Goal: Use online tool/utility: Utilize a website feature to perform a specific function

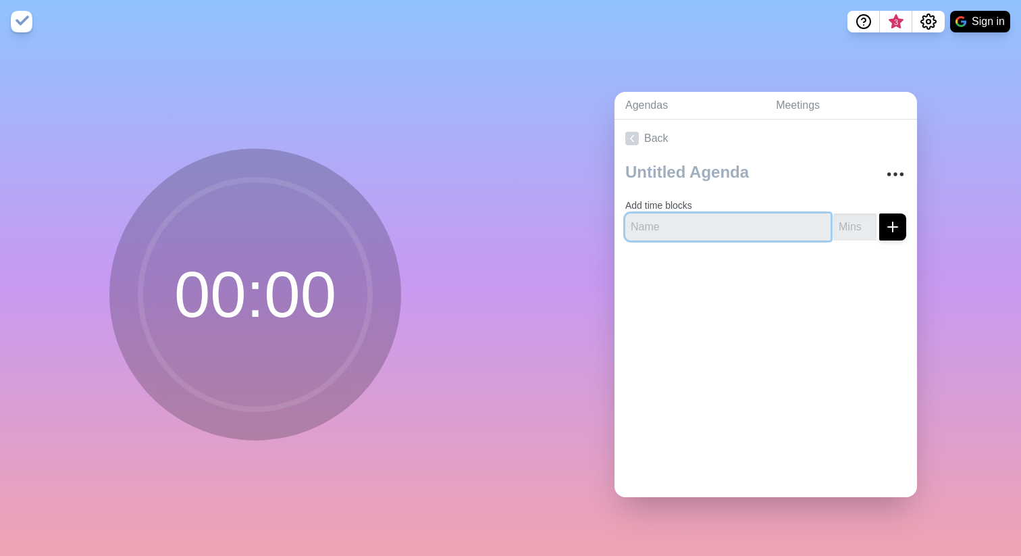
click at [651, 217] on input "text" at bounding box center [727, 226] width 205 height 27
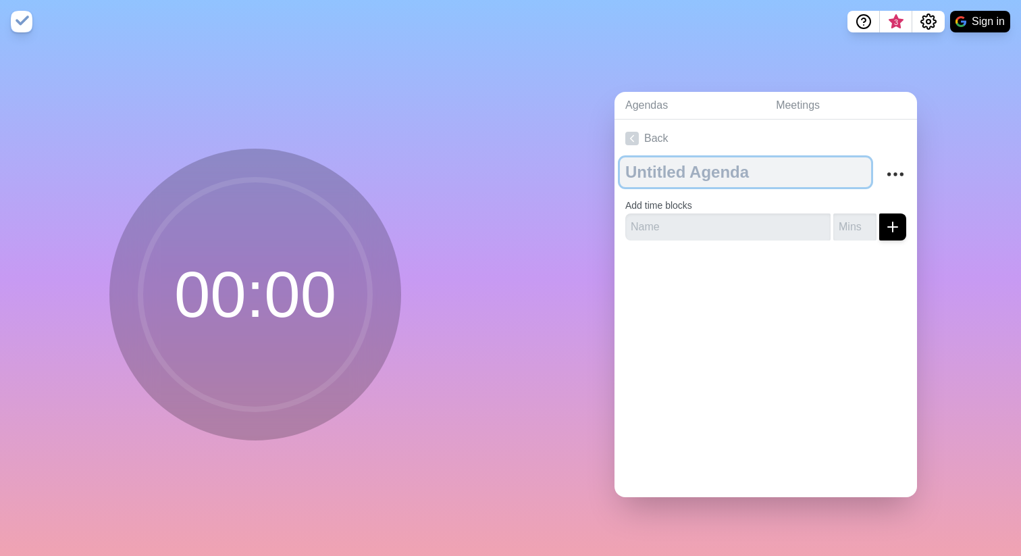
click at [639, 160] on textarea at bounding box center [745, 172] width 251 height 30
type textarea "Leadership Meeting"
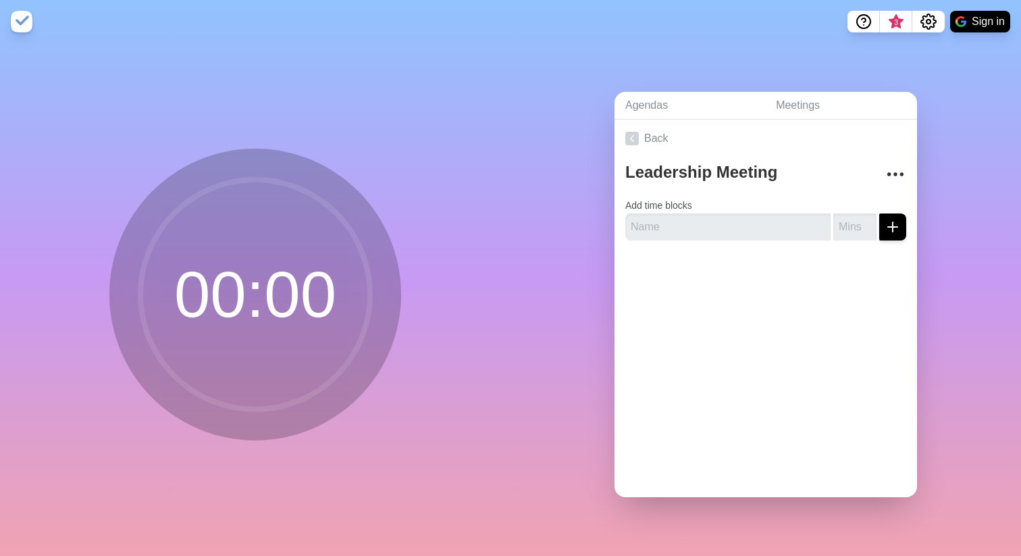
click at [736, 255] on div at bounding box center [766, 278] width 303 height 54
click at [721, 222] on input "text" at bounding box center [727, 226] width 205 height 27
type input "Billable Efficiency Update"
drag, startPoint x: 870, startPoint y: 334, endPoint x: 862, endPoint y: 242, distance: 92.2
click at [870, 334] on div "Back Leadership Meeting Add time blocks Billable Efficiency Update" at bounding box center [766, 309] width 303 height 378
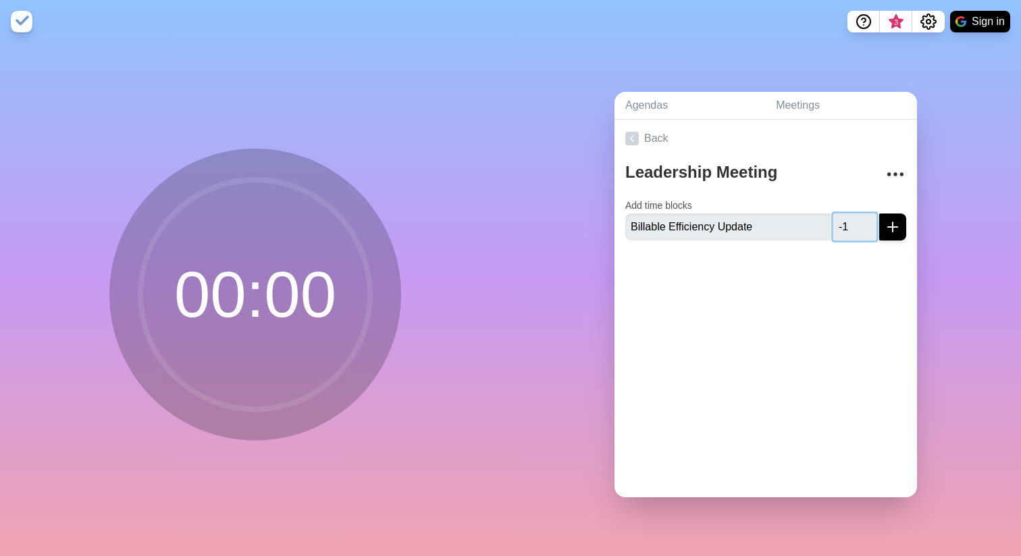
click at [848, 228] on input "-1" at bounding box center [854, 226] width 43 height 27
click at [852, 215] on input "0" at bounding box center [854, 226] width 43 height 27
type input "1"
click at [852, 215] on input "1" at bounding box center [854, 226] width 43 height 27
click at [838, 251] on div at bounding box center [766, 278] width 303 height 54
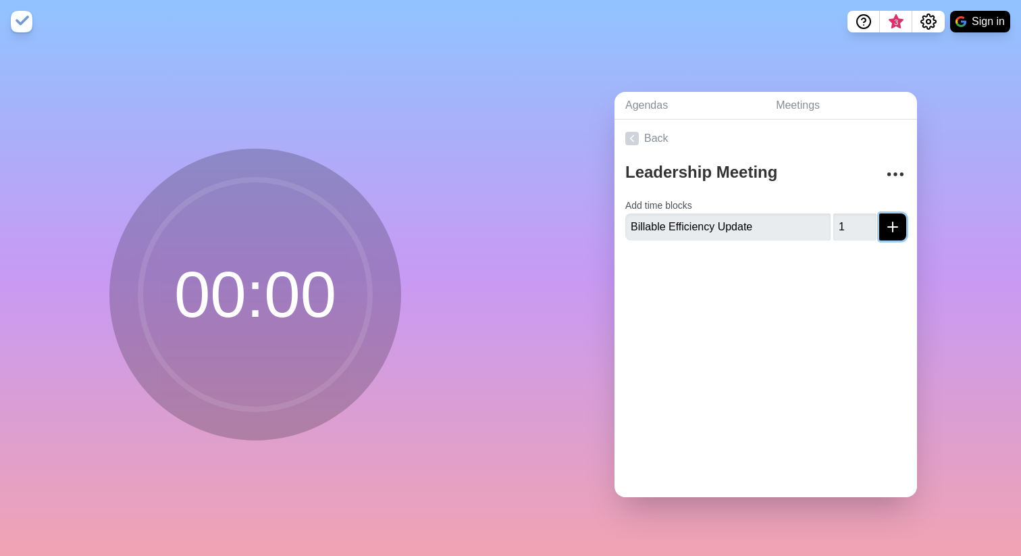
click at [885, 222] on icon "submit" at bounding box center [893, 227] width 16 height 16
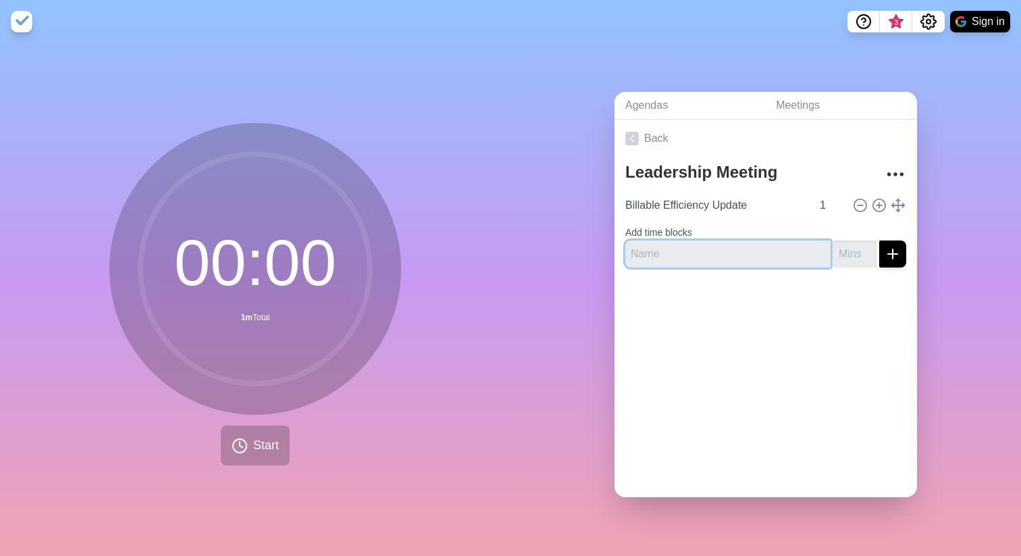
click at [735, 240] on input "text" at bounding box center [727, 253] width 205 height 27
type input "1 win from the week"
click at [810, 290] on div at bounding box center [766, 305] width 303 height 54
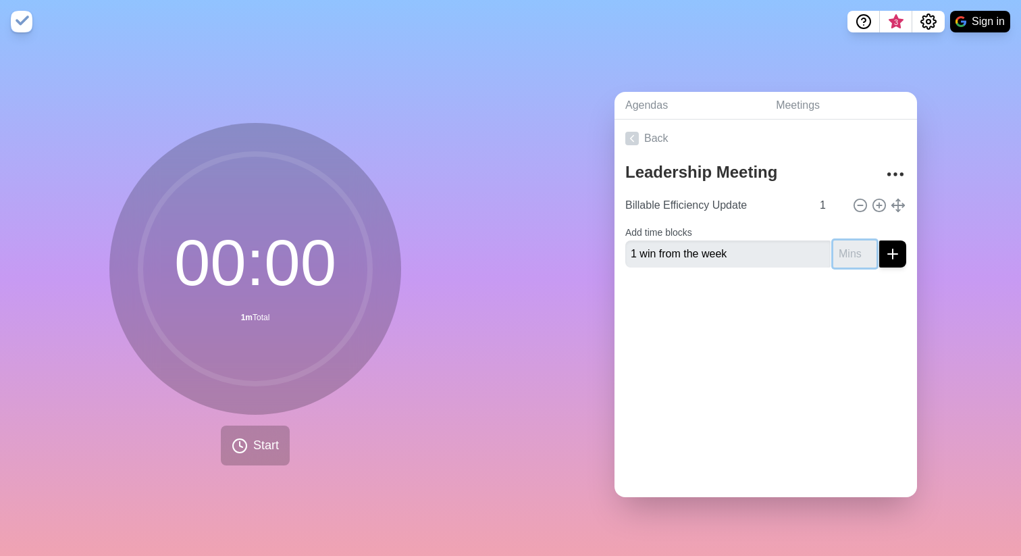
click at [841, 243] on input "number" at bounding box center [854, 253] width 43 height 27
click at [857, 242] on input "1" at bounding box center [854, 253] width 43 height 27
type input "2"
click at [857, 242] on input "2" at bounding box center [854, 253] width 43 height 27
click at [833, 286] on div at bounding box center [766, 305] width 303 height 54
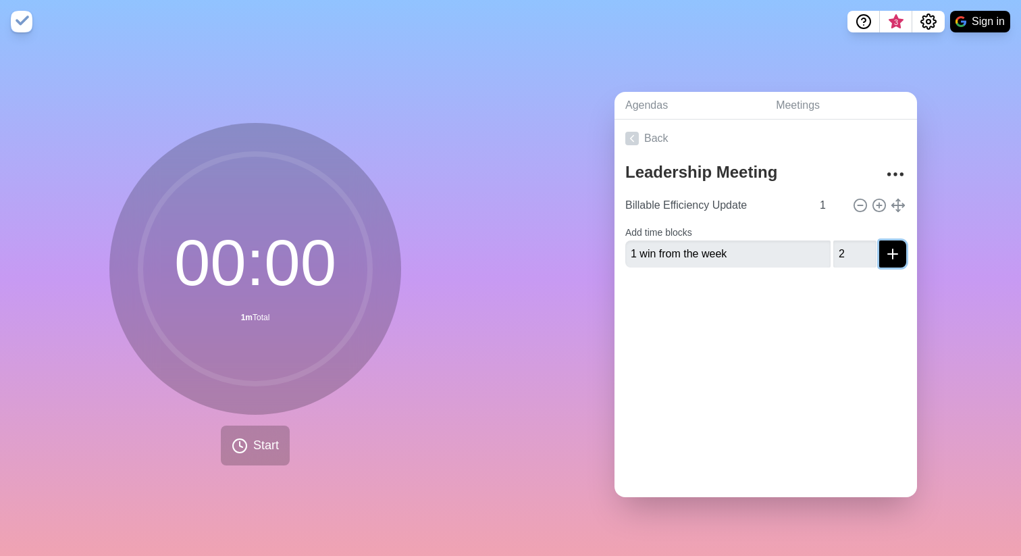
click at [885, 249] on icon "submit" at bounding box center [893, 254] width 16 height 16
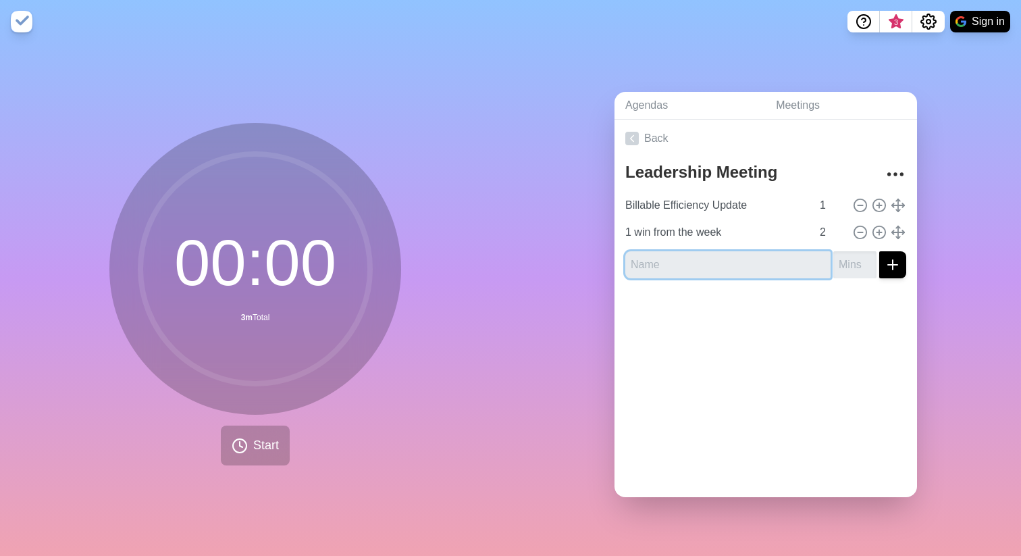
click at [754, 262] on input "text" at bounding box center [727, 264] width 205 height 27
click at [775, 261] on input "text" at bounding box center [727, 264] width 205 height 27
type input "Department Report (Micah)"
click at [833, 307] on div at bounding box center [766, 316] width 303 height 54
click at [841, 266] on input "number" at bounding box center [854, 264] width 43 height 27
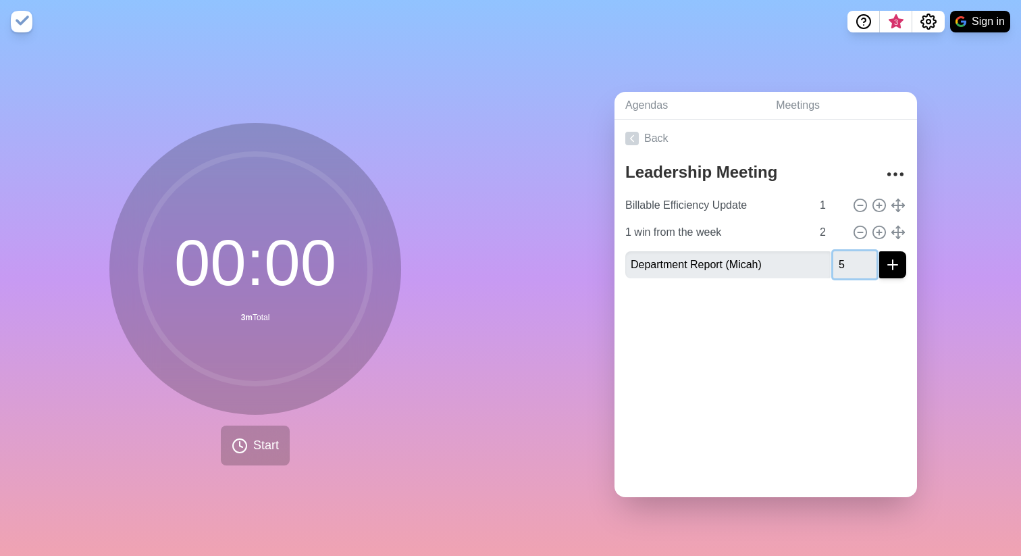
type input "5"
click at [835, 296] on div at bounding box center [766, 316] width 303 height 54
click at [893, 260] on line "submit" at bounding box center [893, 264] width 0 height 9
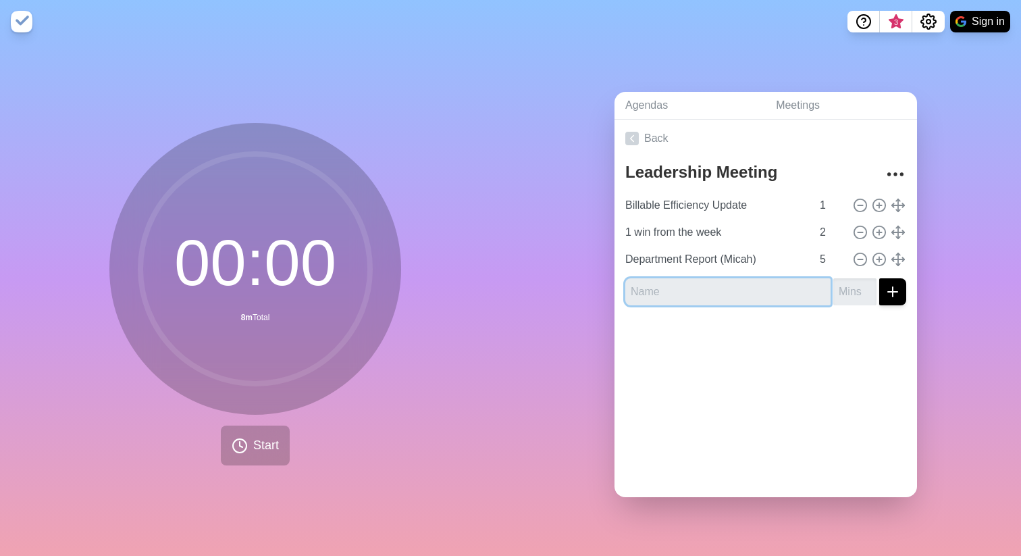
click at [741, 282] on input "text" at bounding box center [727, 291] width 205 height 27
type input "Department Report ([PERSON_NAME])"
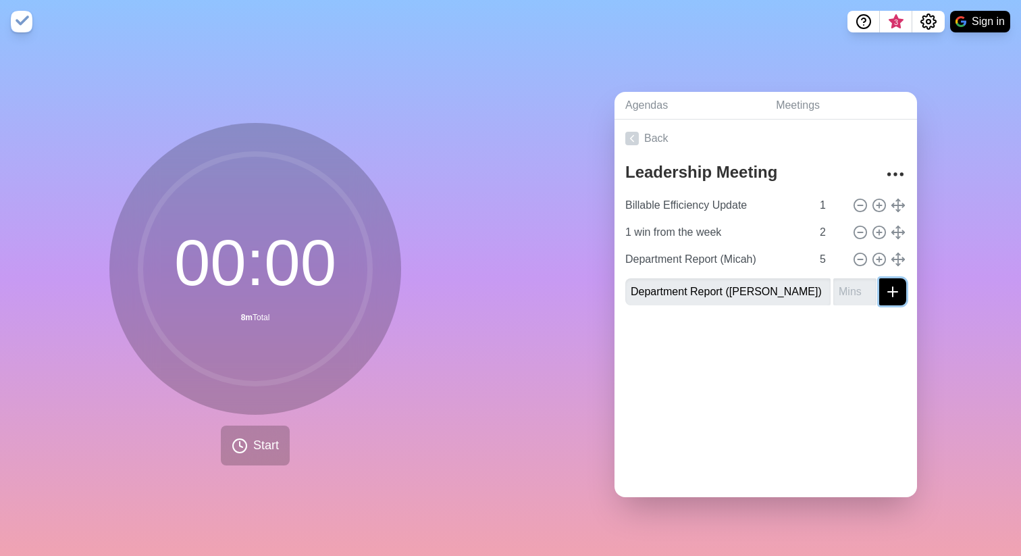
click at [885, 293] on icon "submit" at bounding box center [893, 292] width 16 height 16
click at [842, 286] on input "number" at bounding box center [854, 291] width 43 height 27
type input "5"
click at [885, 288] on icon "submit" at bounding box center [893, 292] width 16 height 16
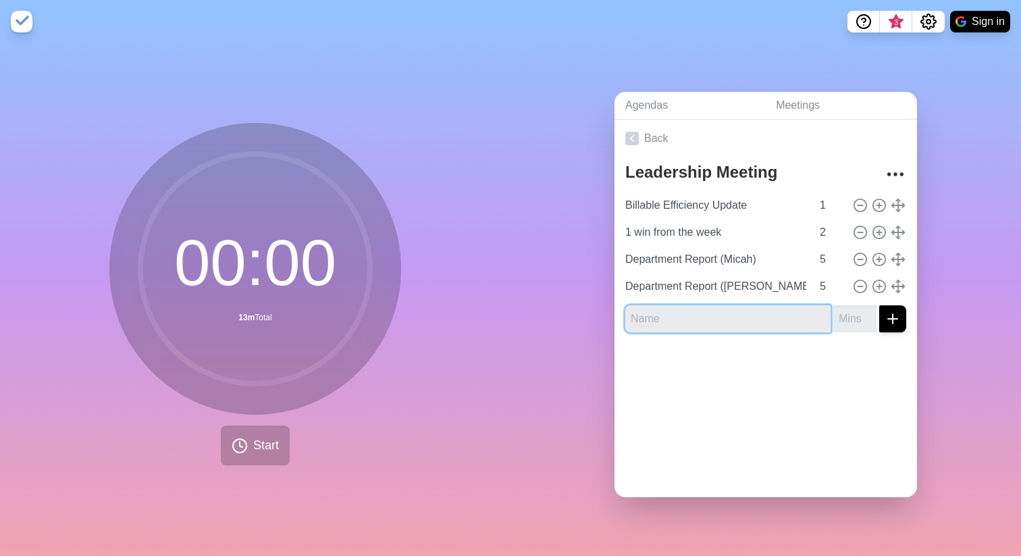
click at [740, 319] on input "text" at bounding box center [727, 318] width 205 height 27
type input "Department Report ("
click at [826, 361] on div at bounding box center [766, 370] width 303 height 54
click at [837, 343] on div at bounding box center [766, 370] width 303 height 54
click at [787, 313] on input "Department Report (" at bounding box center [727, 318] width 205 height 27
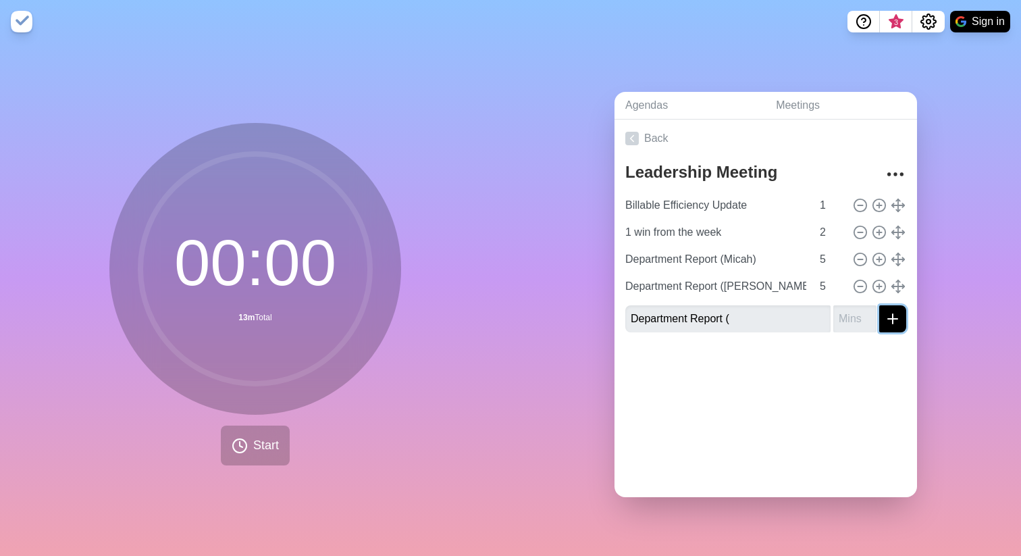
click at [885, 311] on icon "submit" at bounding box center [893, 319] width 16 height 16
click at [786, 355] on div at bounding box center [766, 382] width 303 height 54
click at [853, 281] on icon at bounding box center [860, 286] width 15 height 15
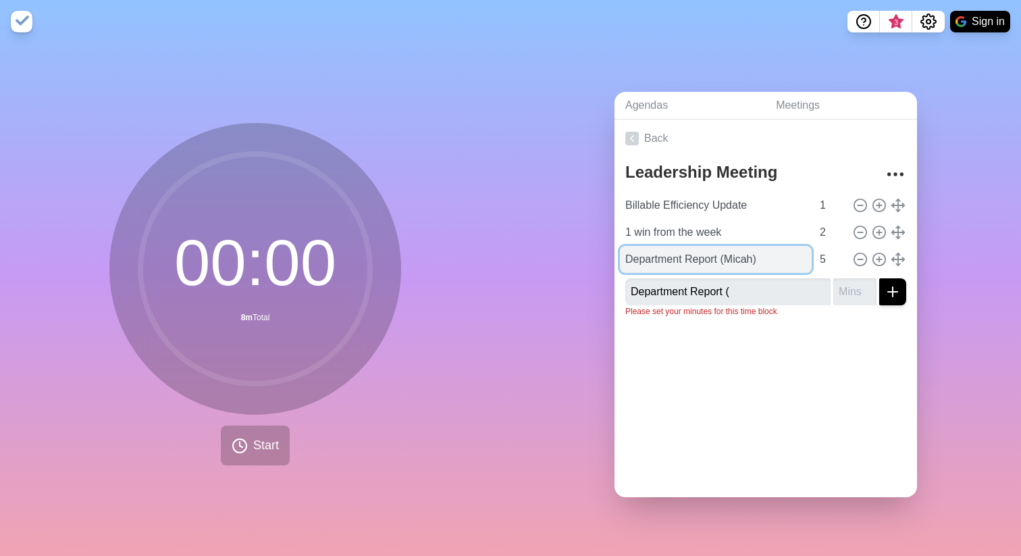
click at [715, 253] on input "Department Report (Micah)" at bounding box center [716, 259] width 192 height 27
drag, startPoint x: 762, startPoint y: 253, endPoint x: 723, endPoint y: 258, distance: 39.5
click at [723, 258] on input "Department Report (Micah)" at bounding box center [716, 259] width 192 height 27
type input "Department Report (All)"
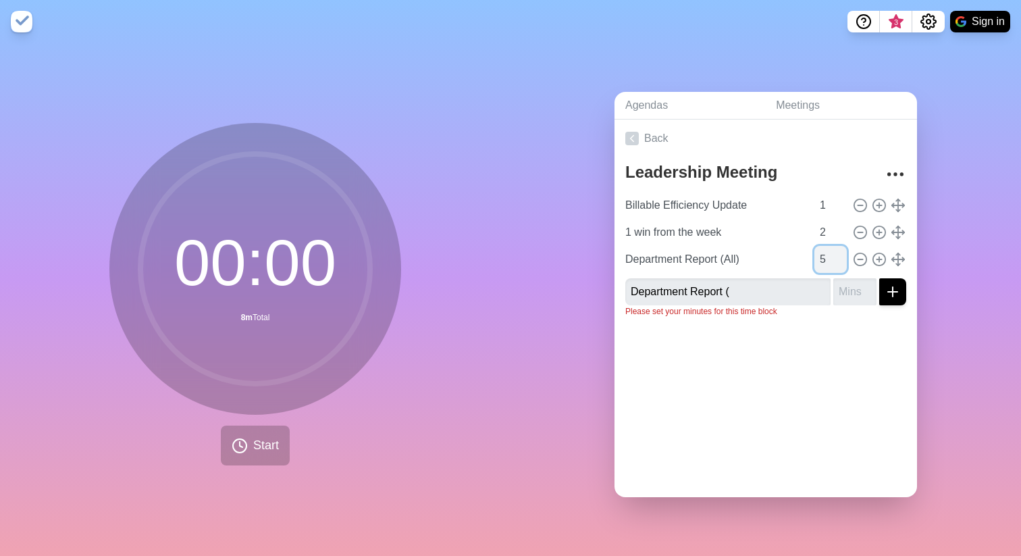
click at [814, 255] on input "5" at bounding box center [830, 259] width 32 height 27
click at [814, 257] on input "5" at bounding box center [830, 259] width 32 height 27
type input "15"
click at [815, 316] on div "Leadership Meeting Billable Efficiency Update 1 1 win from the week 2 Departmen…" at bounding box center [766, 242] width 303 height 171
click at [742, 278] on input "Department Report (" at bounding box center [727, 291] width 205 height 27
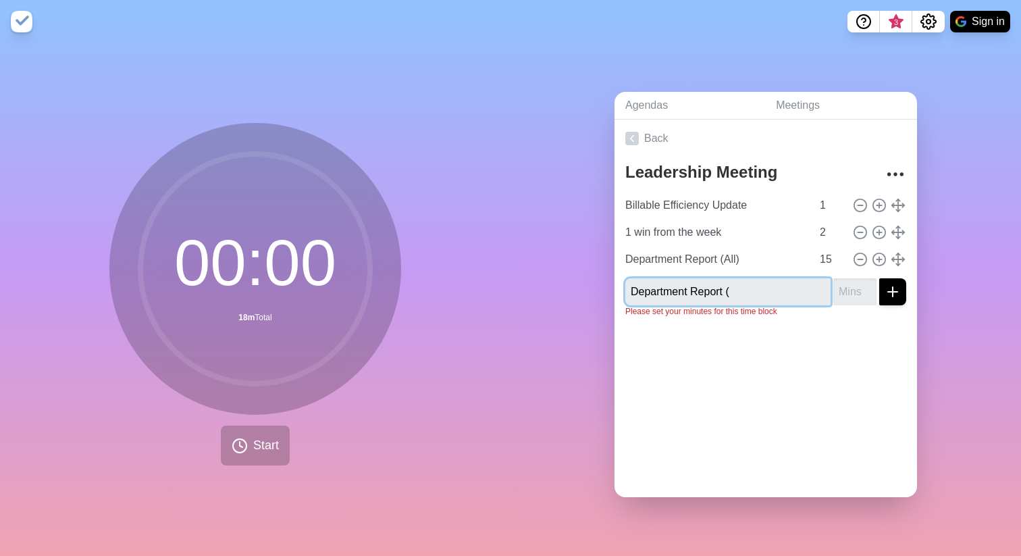
click at [741, 279] on input "Department Report (" at bounding box center [727, 291] width 205 height 27
type input "Topic Deep Dive"
click at [863, 278] on div "Topic Deep Dive" at bounding box center [765, 291] width 281 height 27
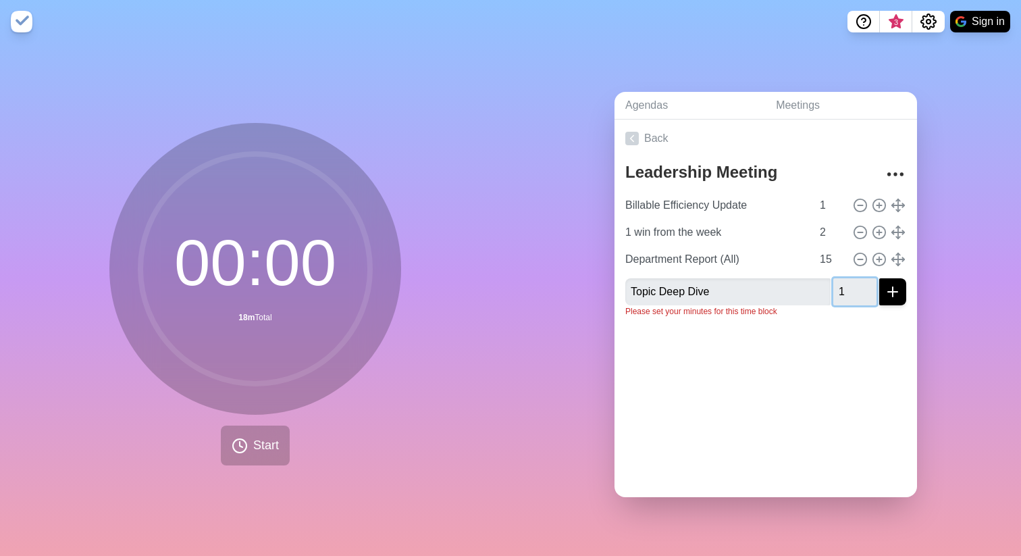
type input "1"
click at [852, 282] on input "1" at bounding box center [854, 291] width 43 height 27
click at [837, 286] on input "1" at bounding box center [854, 291] width 43 height 27
type input "35"
click at [856, 344] on div at bounding box center [766, 355] width 303 height 54
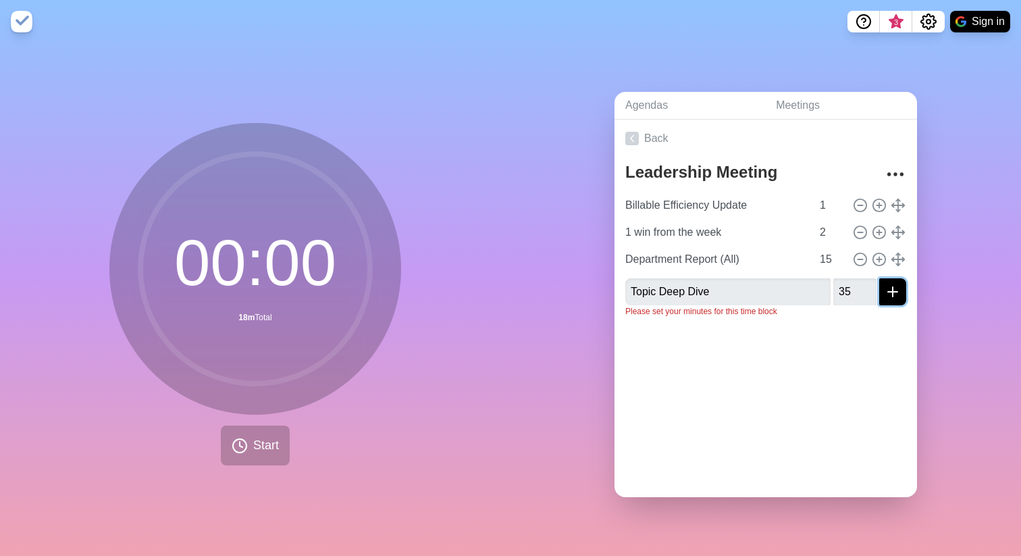
click at [885, 286] on icon "submit" at bounding box center [893, 292] width 16 height 16
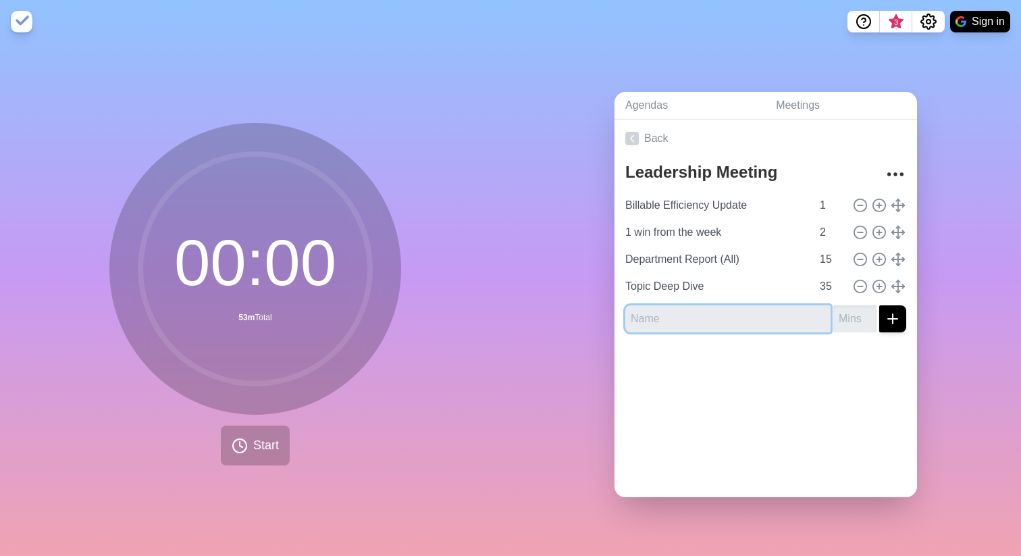
click at [750, 316] on input "text" at bounding box center [727, 318] width 205 height 27
type input "Next weeks top priorities"
click at [781, 360] on div at bounding box center [766, 370] width 303 height 54
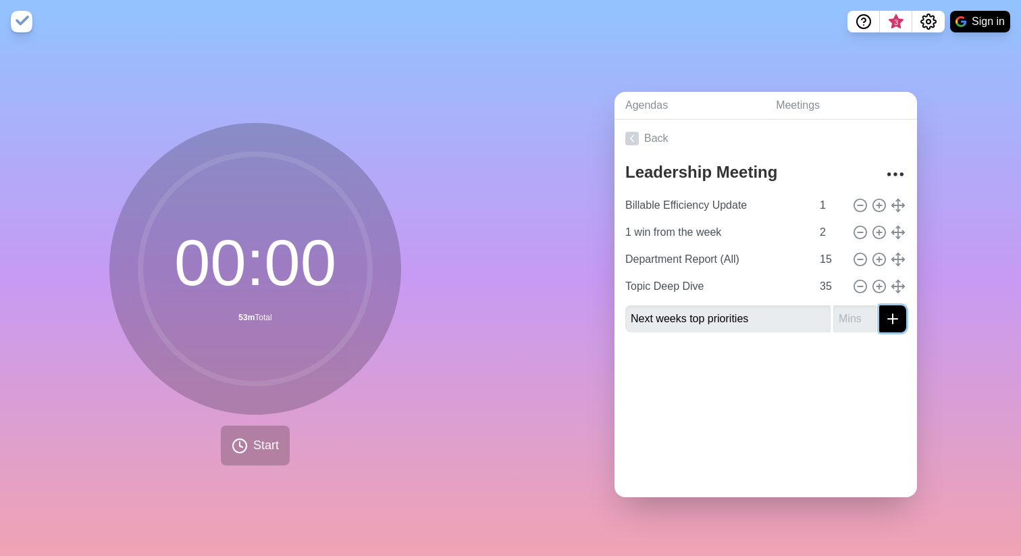
click at [885, 311] on icon "submit" at bounding box center [893, 319] width 16 height 16
click at [814, 386] on div at bounding box center [766, 382] width 303 height 54
click at [833, 318] on input "number" at bounding box center [854, 318] width 43 height 27
type input "6"
type input "5"
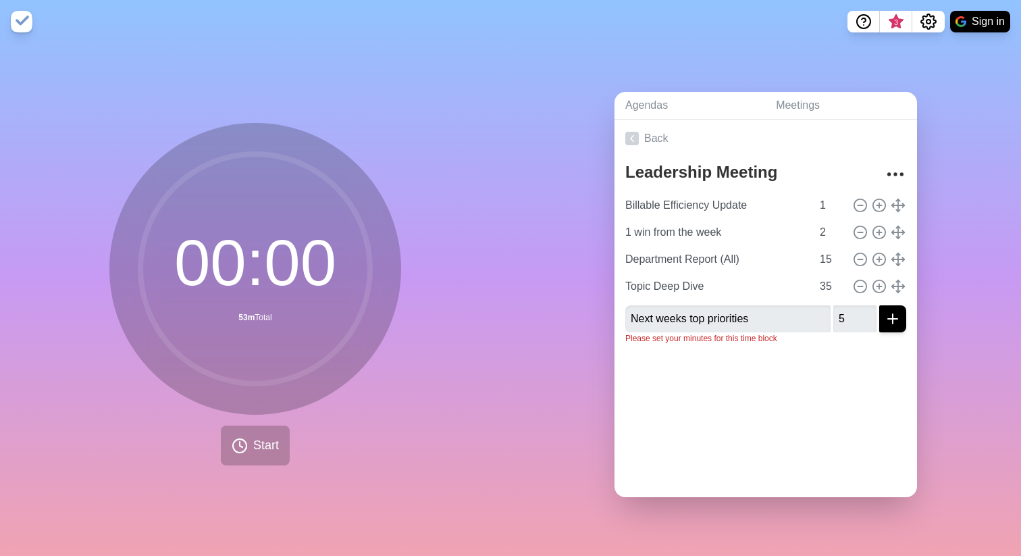
click at [825, 398] on div at bounding box center [766, 382] width 303 height 54
click at [880, 321] on button "submit" at bounding box center [892, 318] width 27 height 27
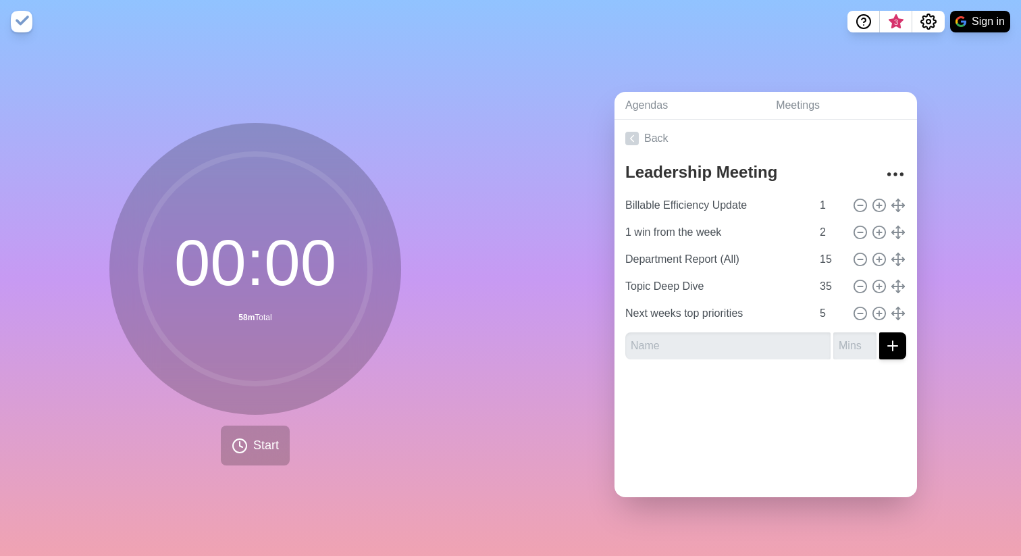
click at [843, 430] on div "Back Leadership Meeting Billable Efficiency Update 1 1 win from the week 2 Depa…" at bounding box center [766, 309] width 303 height 378
click at [245, 445] on button "Start" at bounding box center [255, 445] width 69 height 40
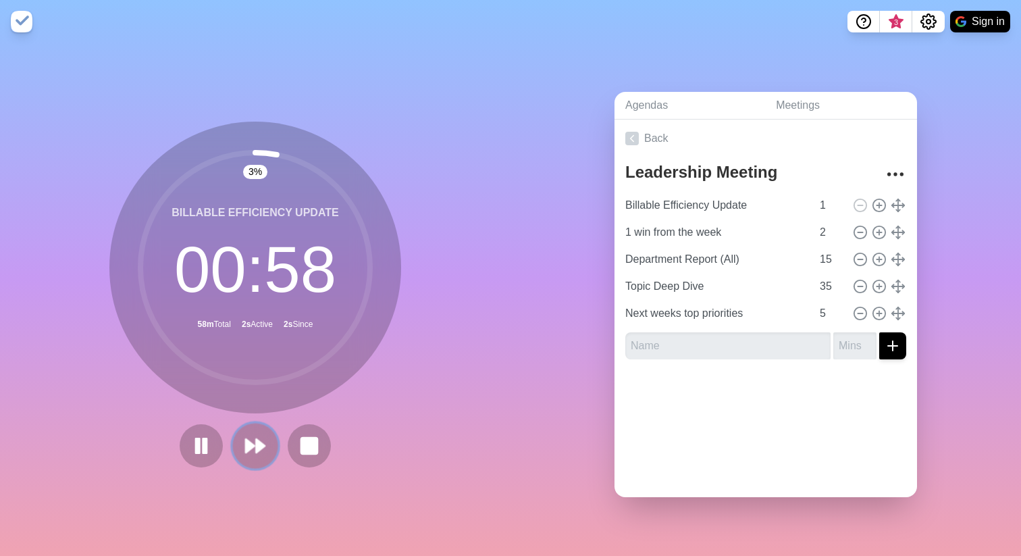
click at [253, 451] on icon at bounding box center [255, 445] width 23 height 23
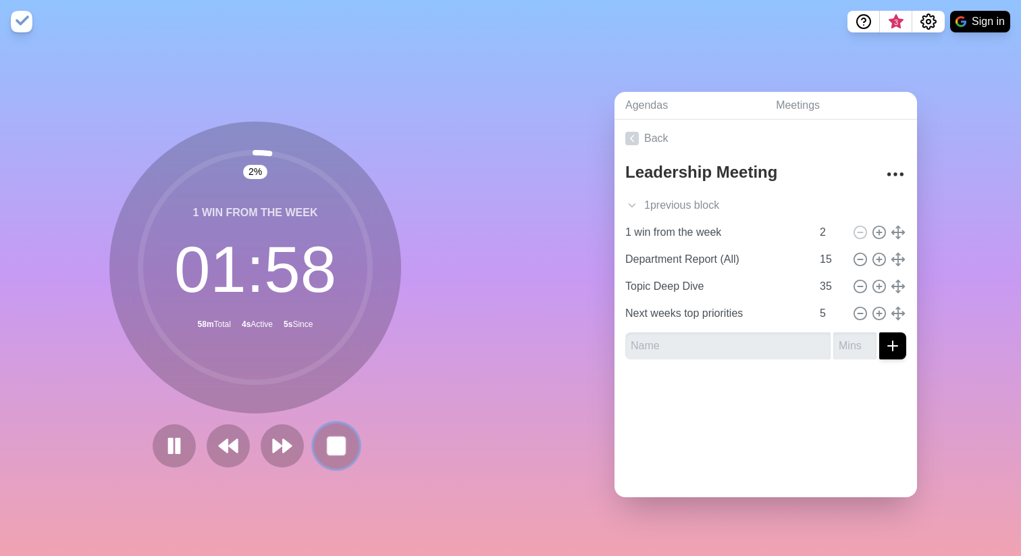
click at [328, 446] on rect at bounding box center [336, 445] width 17 height 17
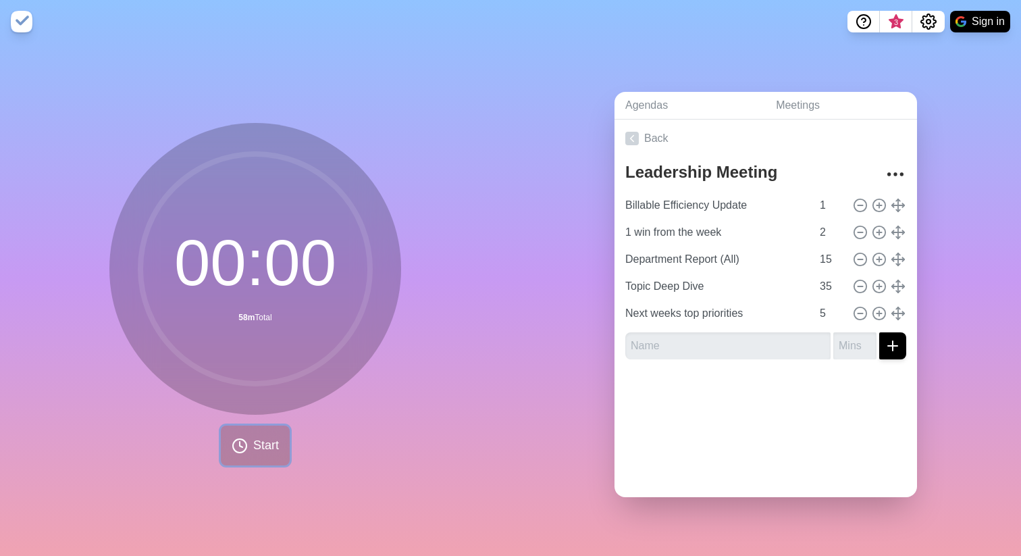
click at [242, 444] on icon at bounding box center [240, 446] width 16 height 16
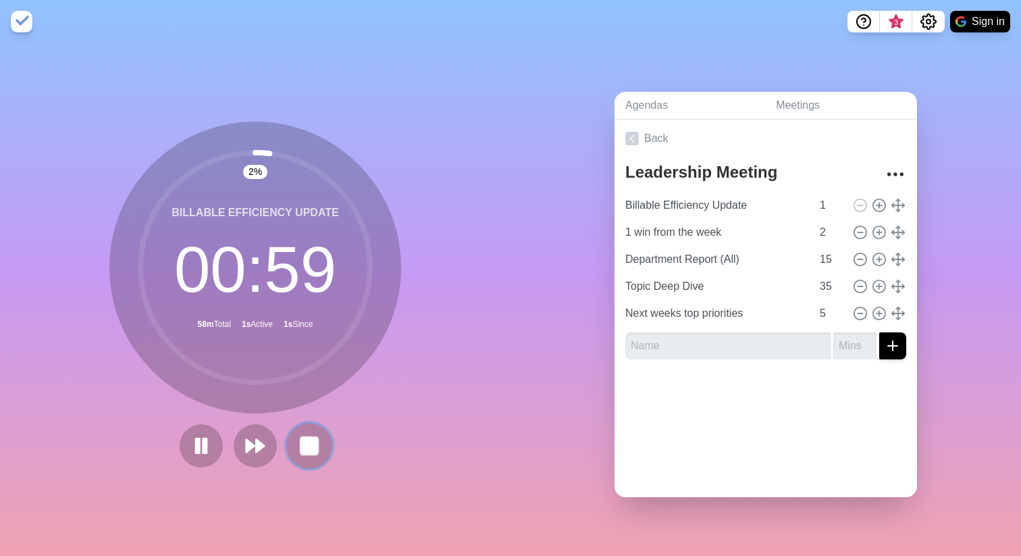
click at [315, 442] on button at bounding box center [308, 445] width 45 height 45
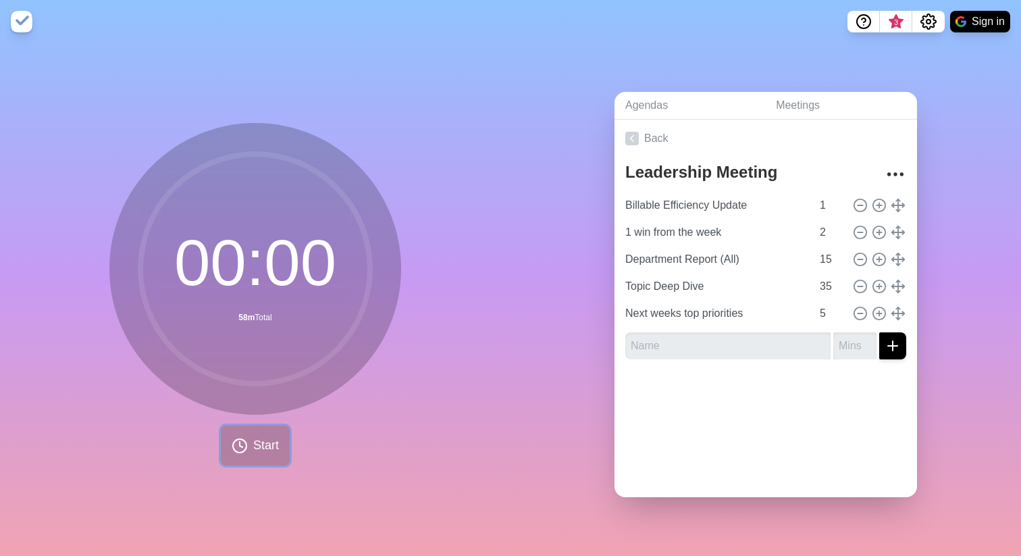
click at [263, 436] on span "Start" at bounding box center [266, 445] width 26 height 18
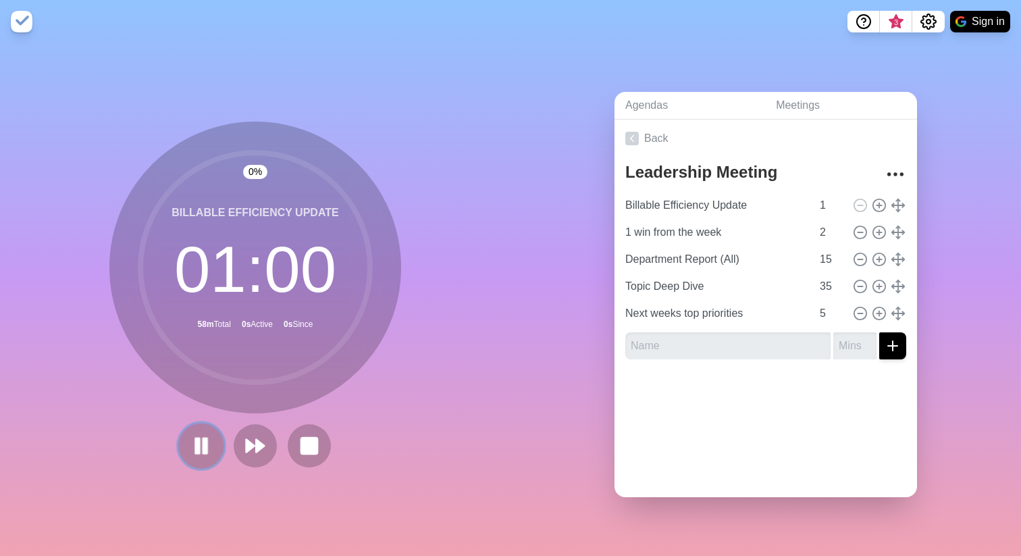
click at [184, 435] on button at bounding box center [200, 445] width 45 height 45
click at [194, 438] on polygon at bounding box center [201, 445] width 14 height 17
click at [304, 442] on rect at bounding box center [309, 445] width 17 height 17
